Goal: Task Accomplishment & Management: Manage account settings

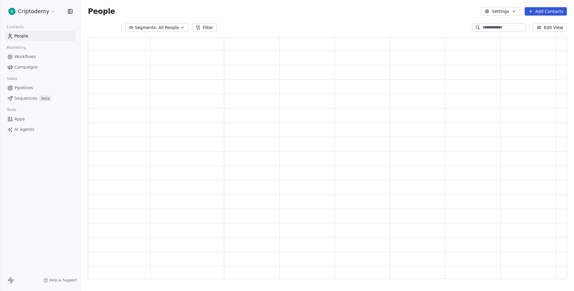
scroll to position [241, 479]
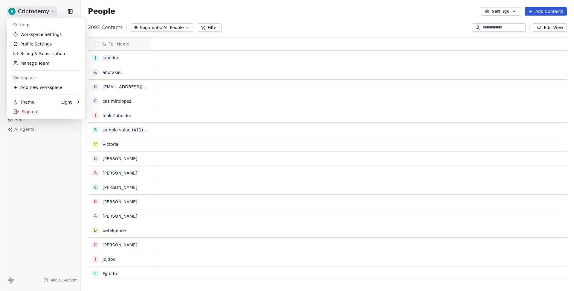
click at [48, 13] on html "Criptodemy Contacts People Marketing Workflows Campaigns Sales Pipelines Sequen…" at bounding box center [287, 145] width 574 height 291
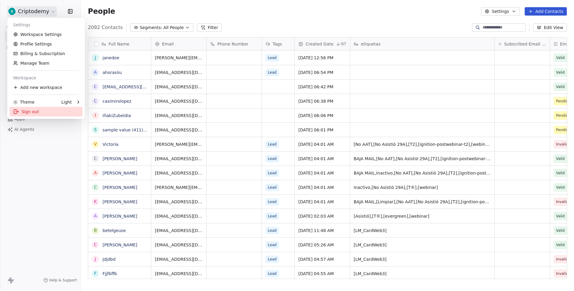
click at [31, 113] on div "Sign out" at bounding box center [46, 112] width 73 height 10
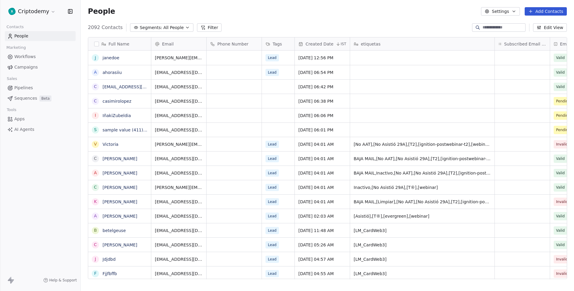
scroll to position [255, 493]
